Goal: Information Seeking & Learning: Learn about a topic

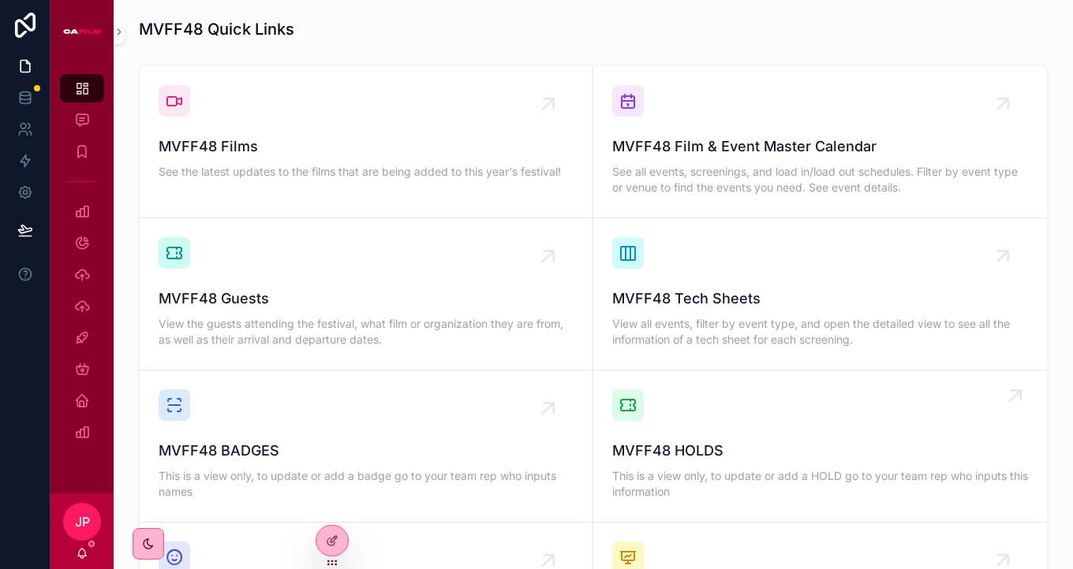
scroll to position [1051, 0]
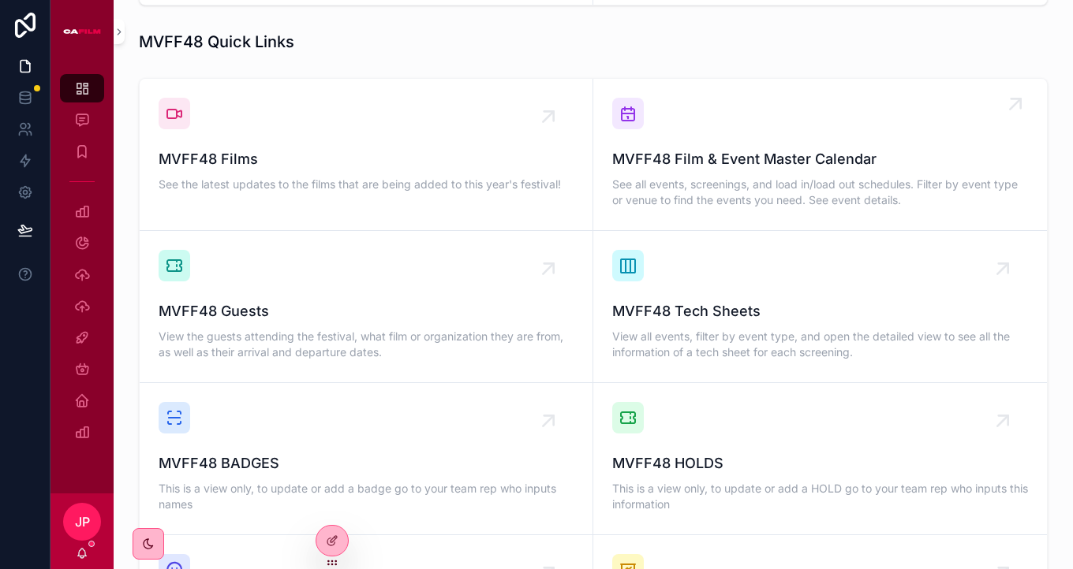
click at [672, 148] on span "MVFF48 Film & Event Master Calendar" at bounding box center [820, 159] width 416 height 22
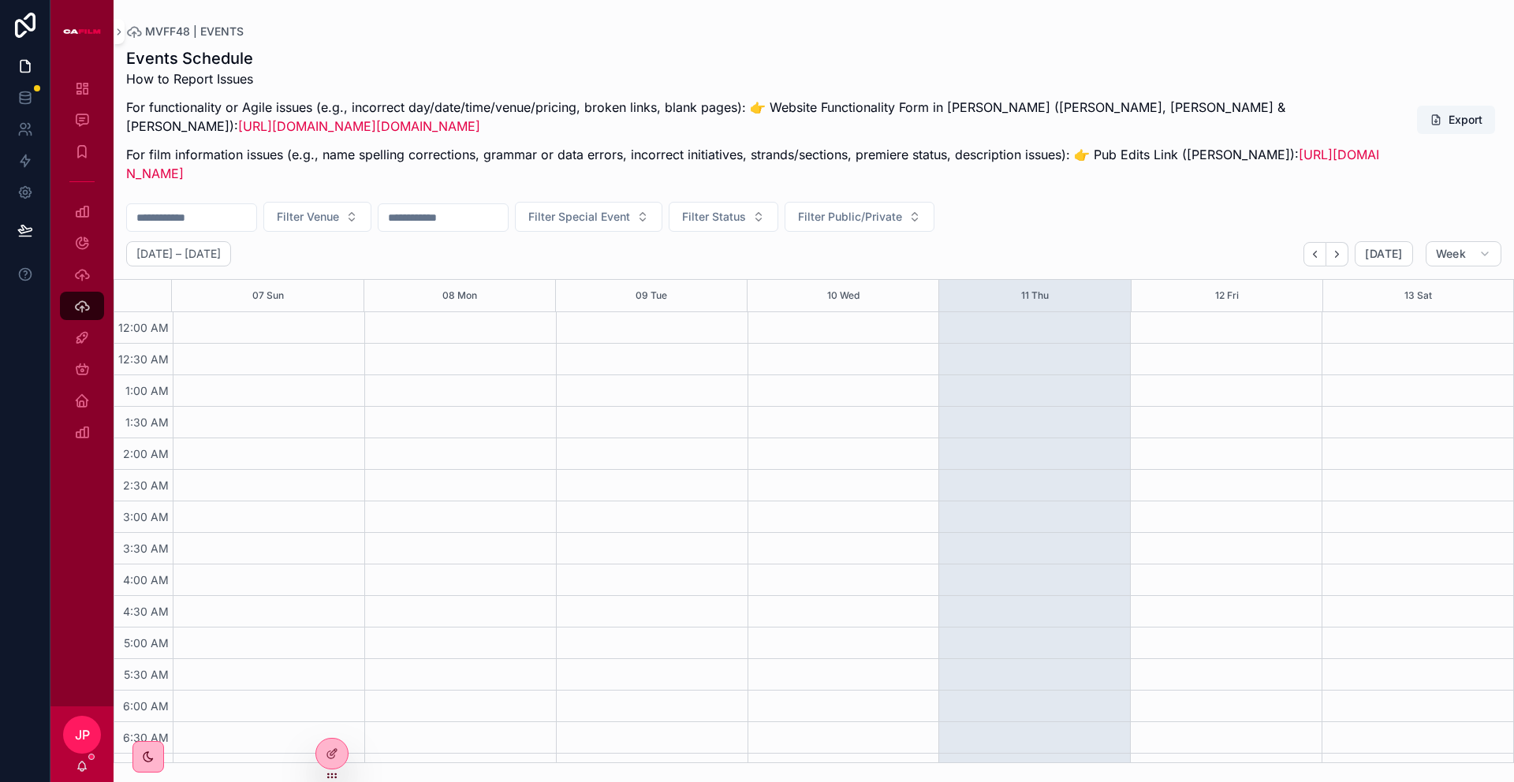
click at [178, 218] on input "scrollable content" at bounding box center [191, 218] width 129 height 22
click at [630, 218] on span "Filter Special Event" at bounding box center [579, 217] width 102 height 16
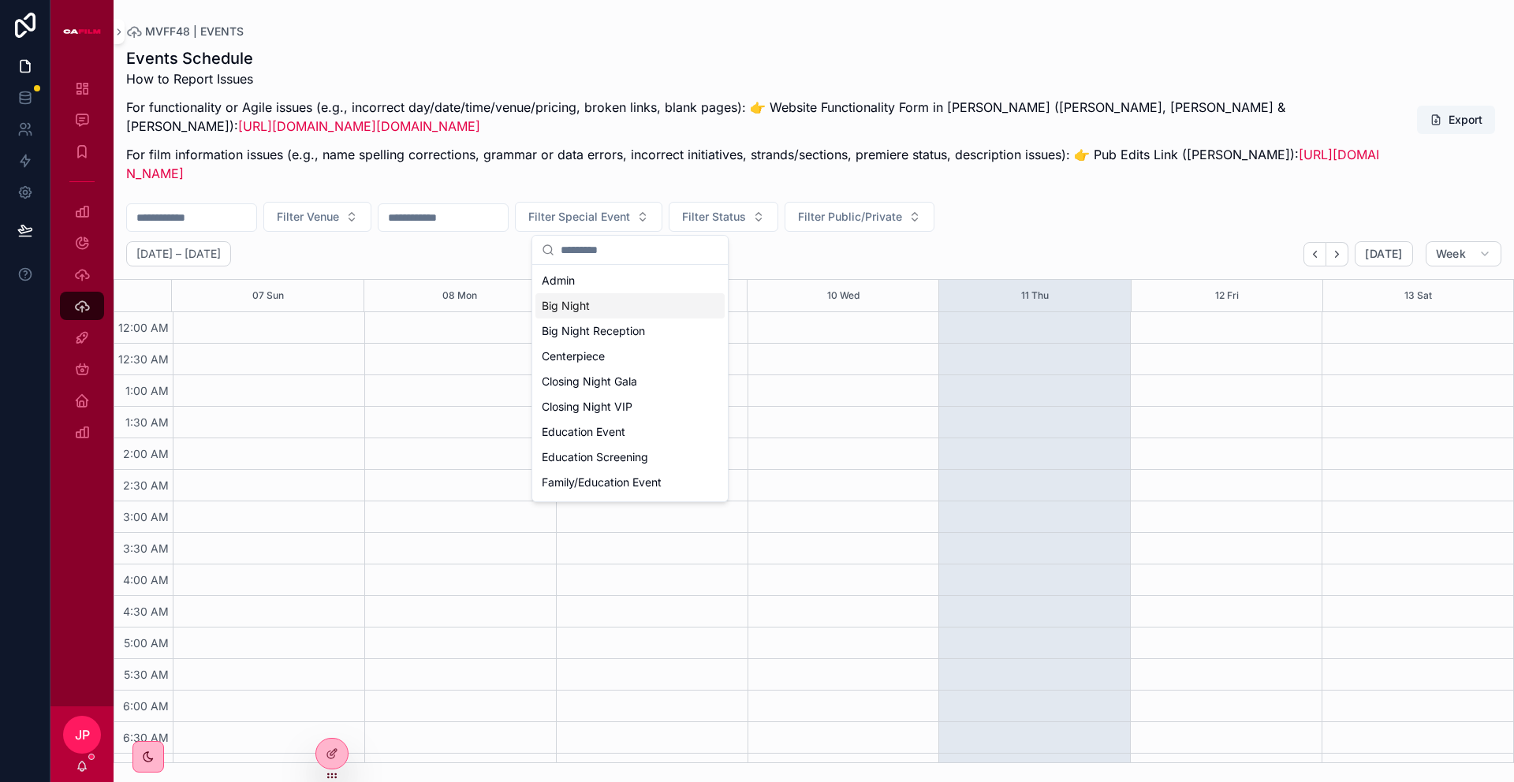
click at [603, 308] on div "Big Night" at bounding box center [629, 305] width 189 height 25
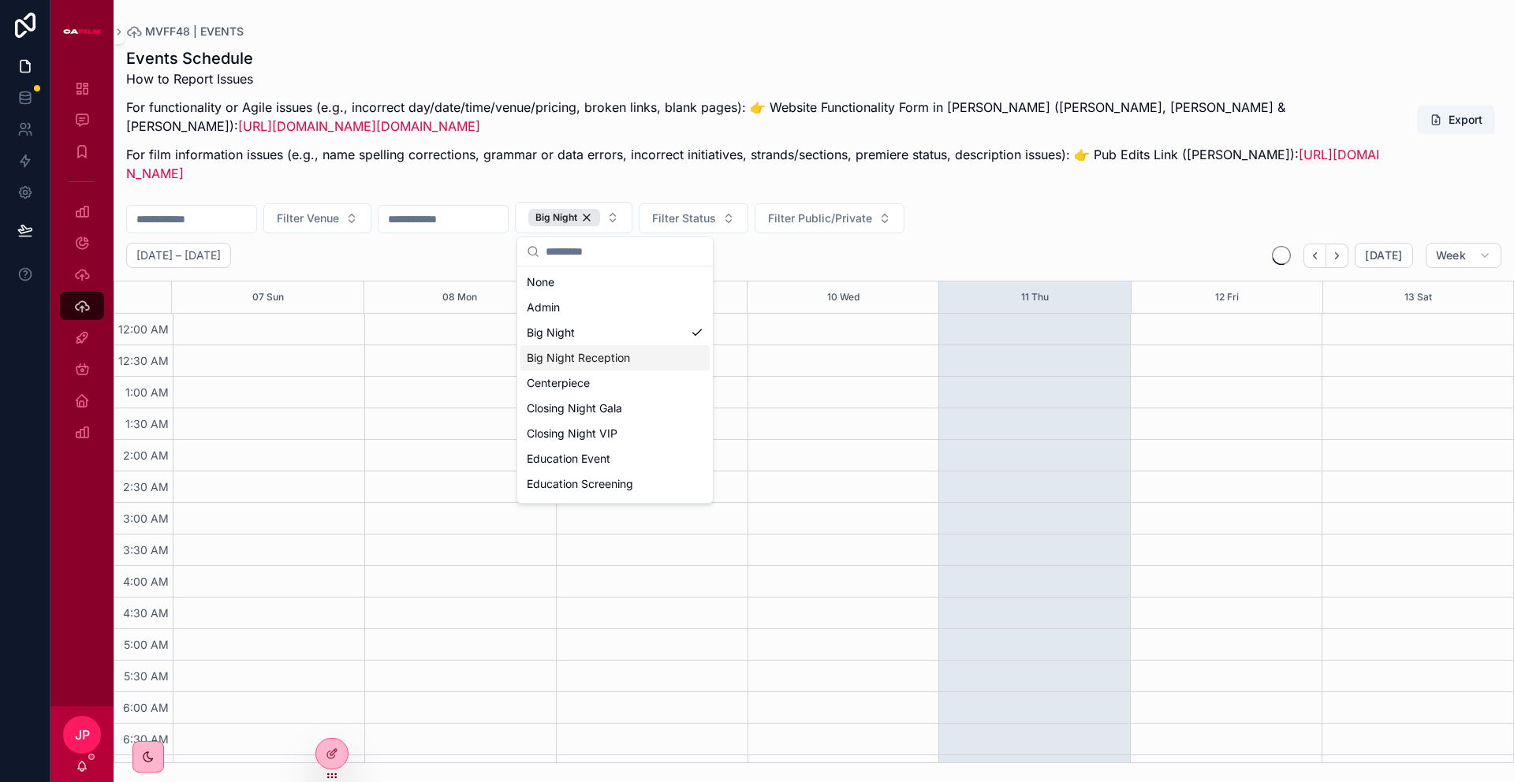
click at [606, 354] on div "Big Night Reception" at bounding box center [615, 357] width 189 height 25
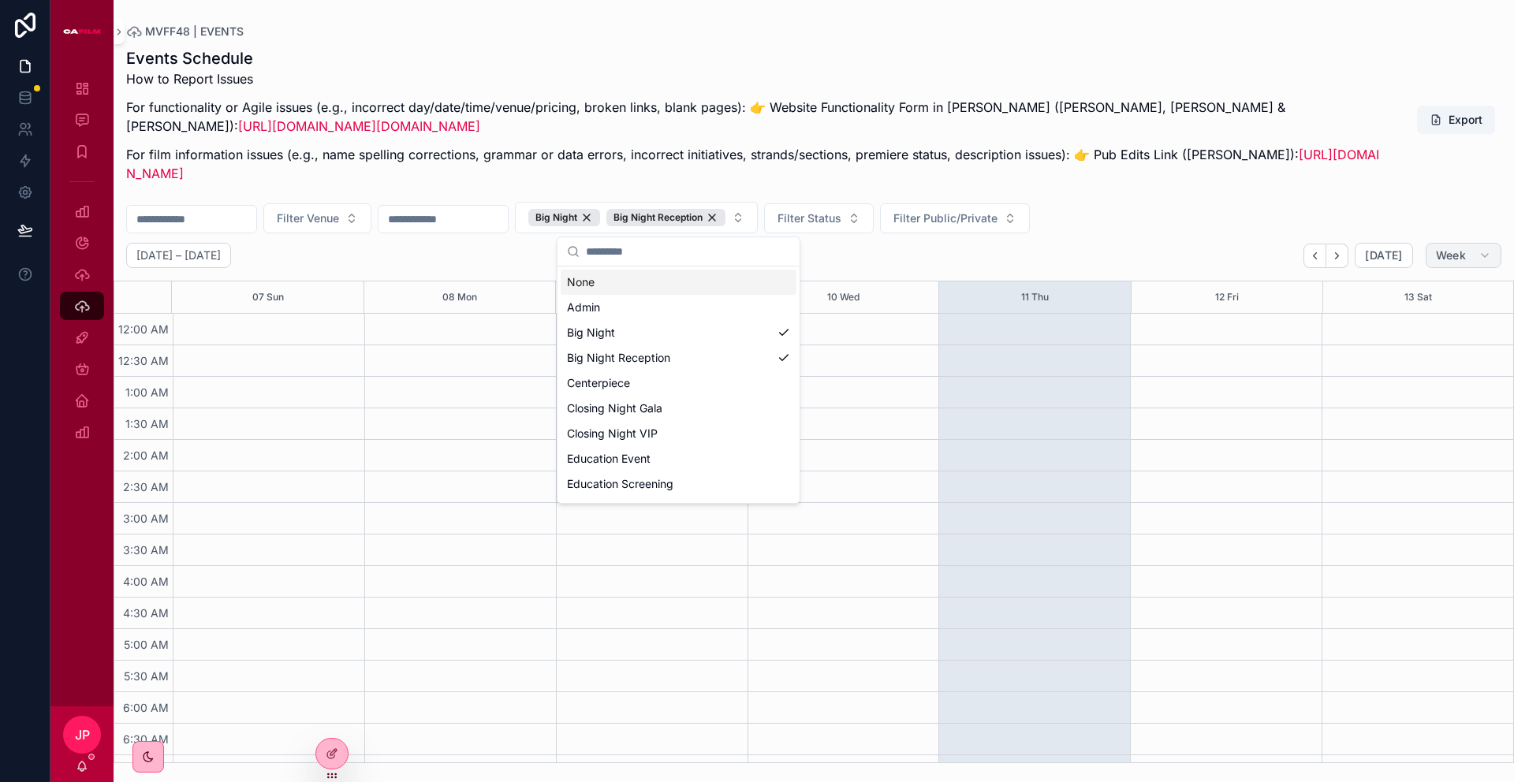
click at [1072, 256] on span "Week" at bounding box center [1451, 255] width 30 height 14
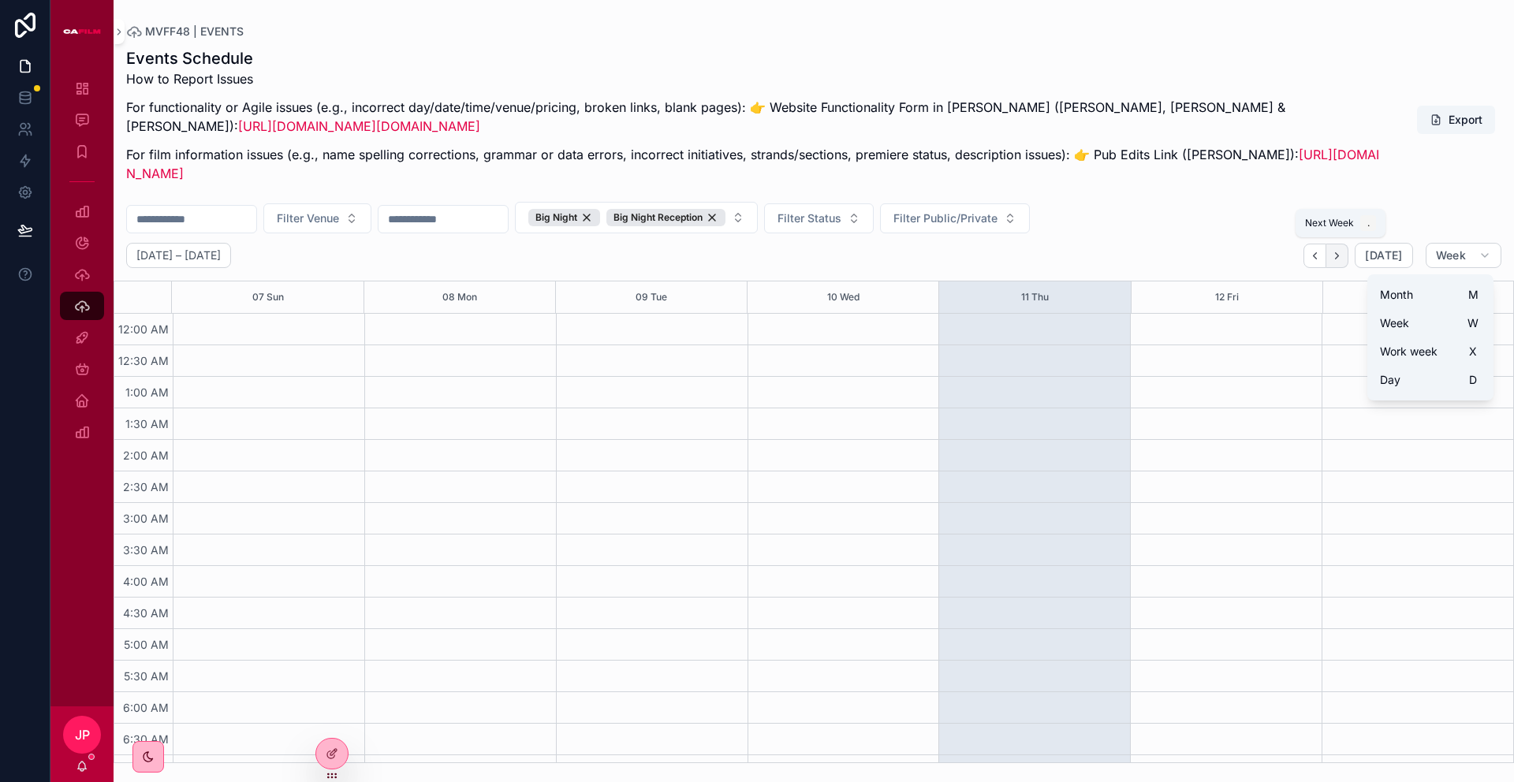
click at [1072, 256] on icon "Next" at bounding box center [1337, 256] width 12 height 12
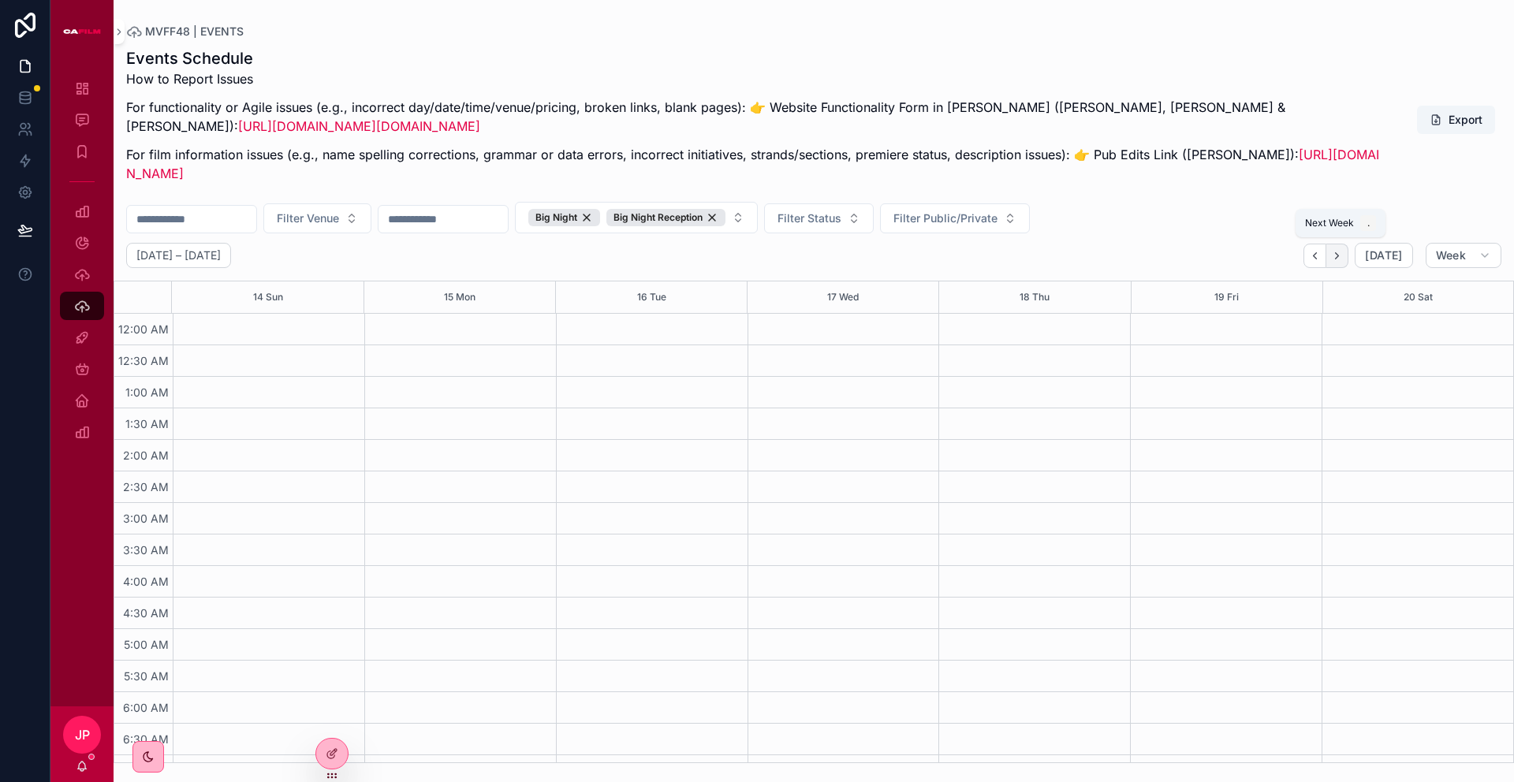
click at [1072, 258] on button "Next" at bounding box center [1337, 256] width 22 height 24
click at [1072, 257] on button "Next" at bounding box center [1337, 256] width 22 height 24
drag, startPoint x: 1312, startPoint y: 256, endPoint x: 1287, endPoint y: 281, distance: 34.6
click at [1072, 256] on icon "Back" at bounding box center [1315, 256] width 12 height 12
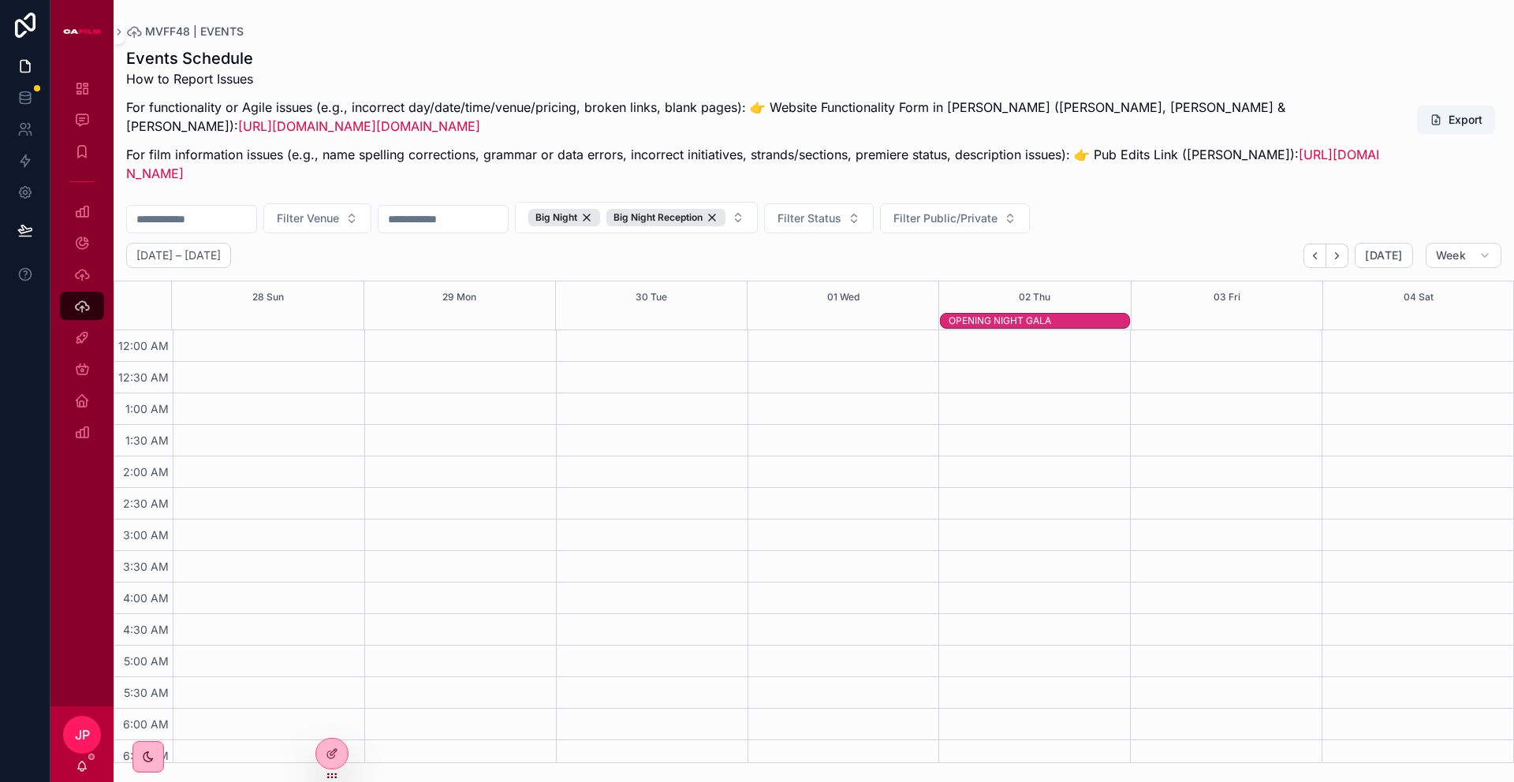
click at [1020, 319] on div "OPENING NIGHT GALA" at bounding box center [1039, 321] width 181 height 13
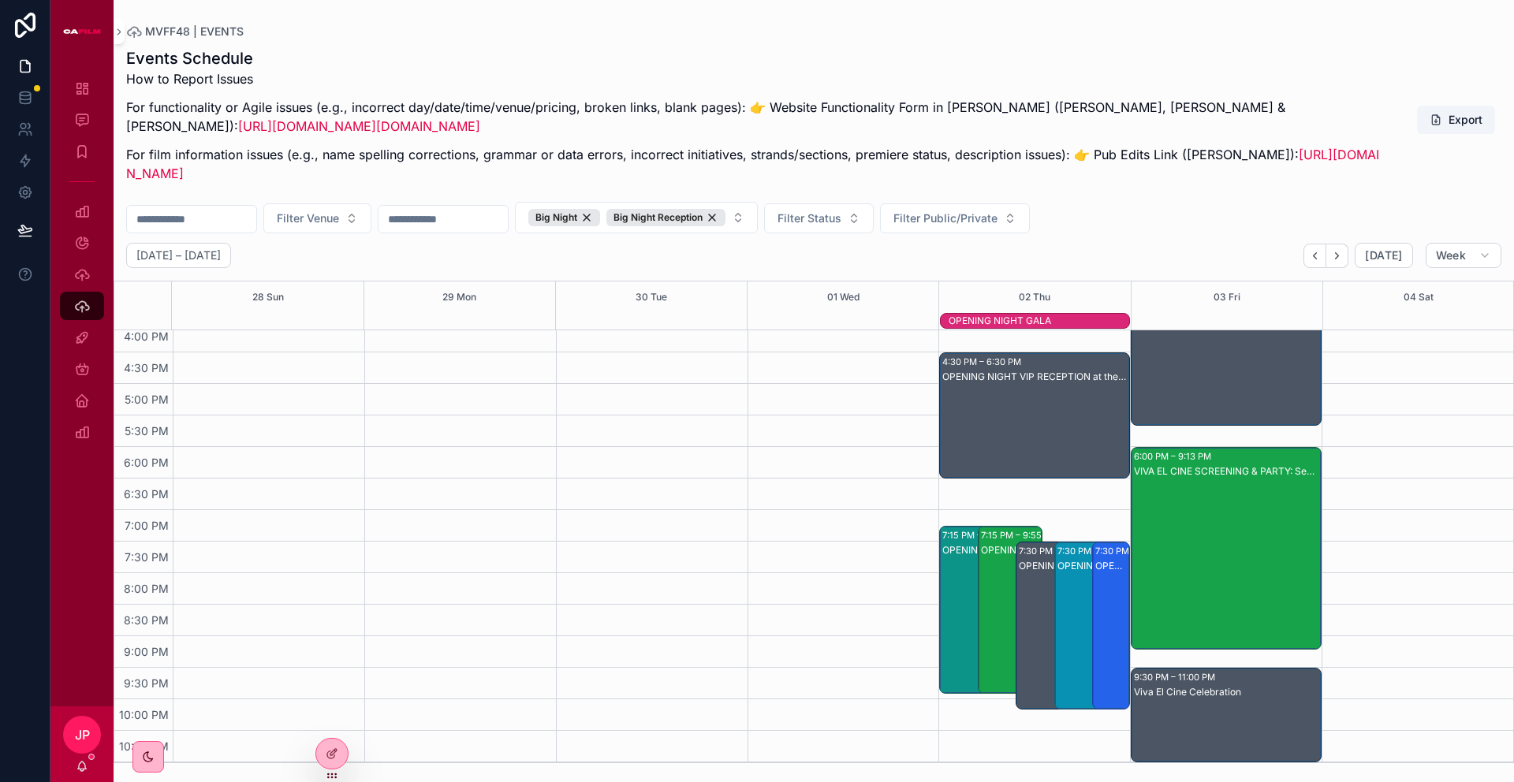
scroll to position [1021, 0]
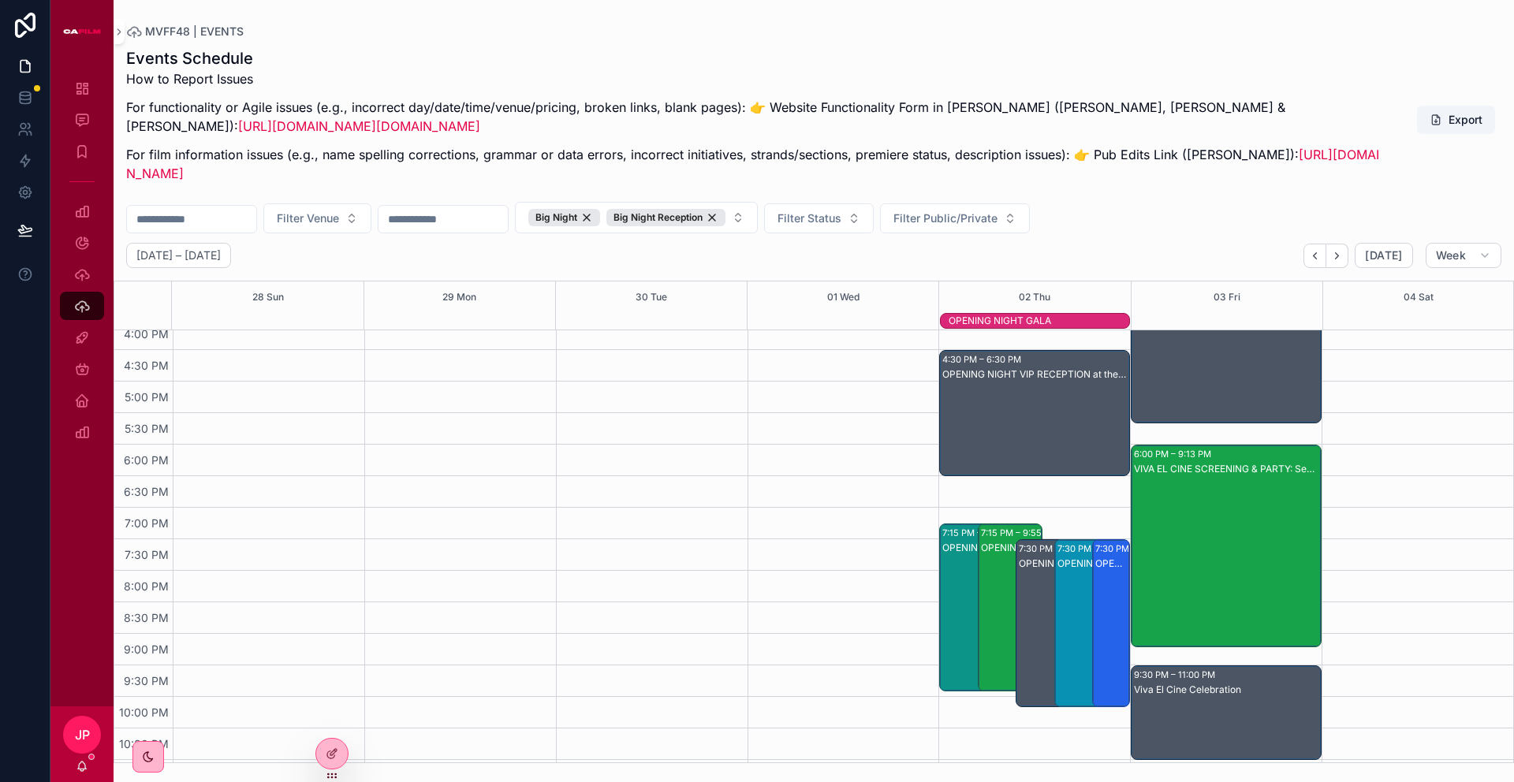
click at [984, 404] on div "OPENING NIGHT VIP RECEPTION at the OAC" at bounding box center [1035, 429] width 186 height 123
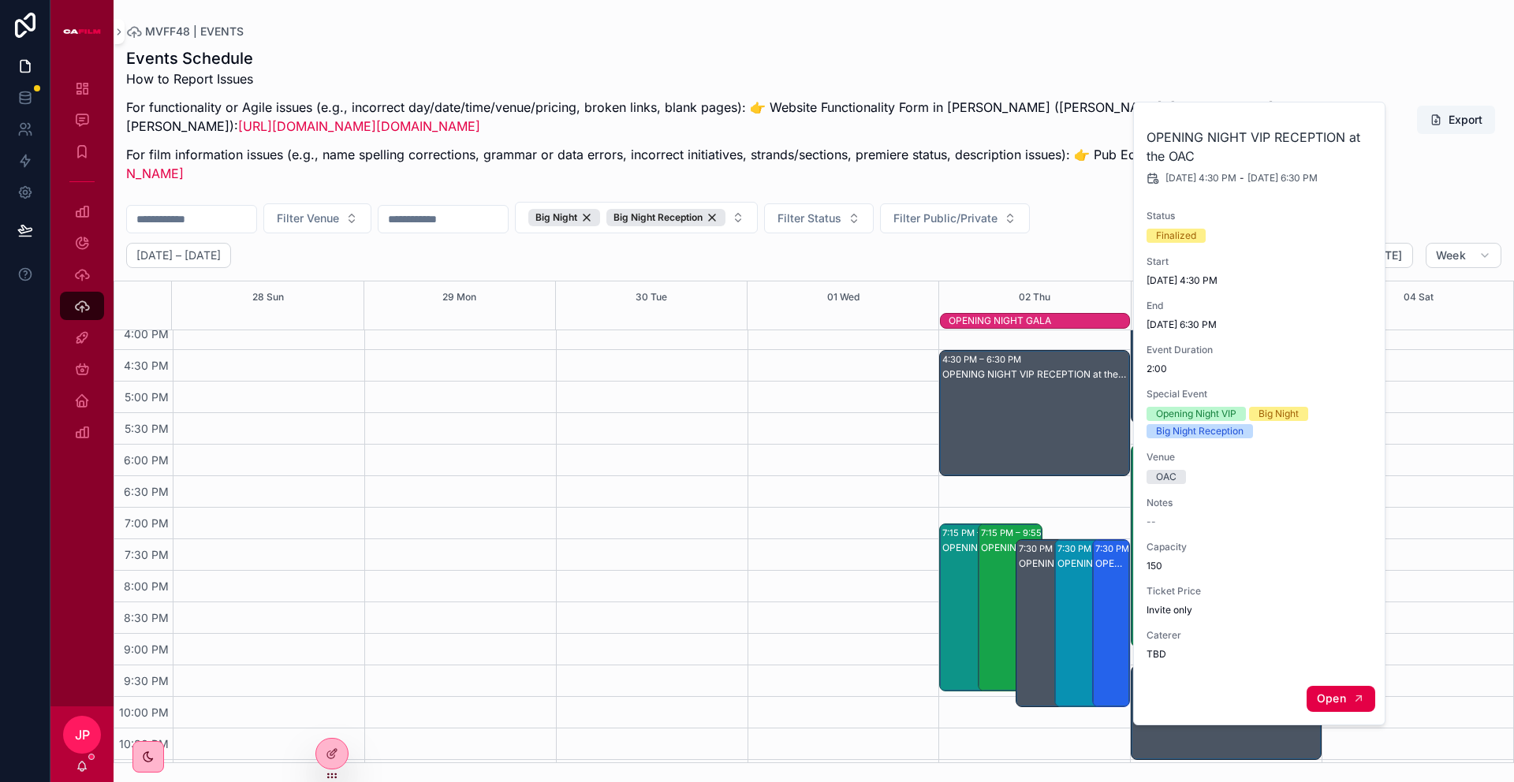
click at [1072, 569] on span "Open" at bounding box center [1331, 699] width 29 height 14
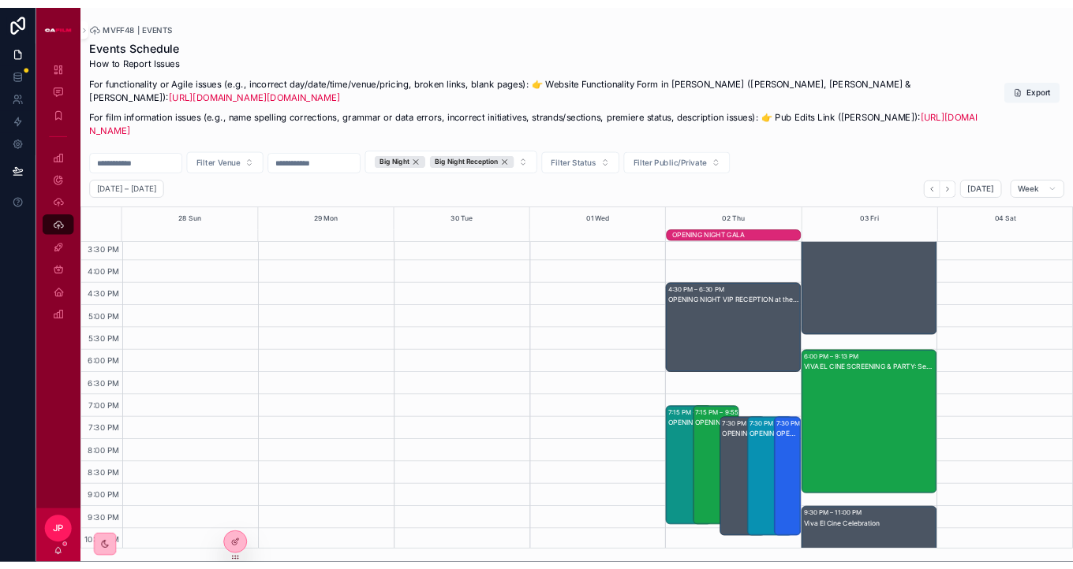
scroll to position [986, 0]
